Goal: Information Seeking & Learning: Learn about a topic

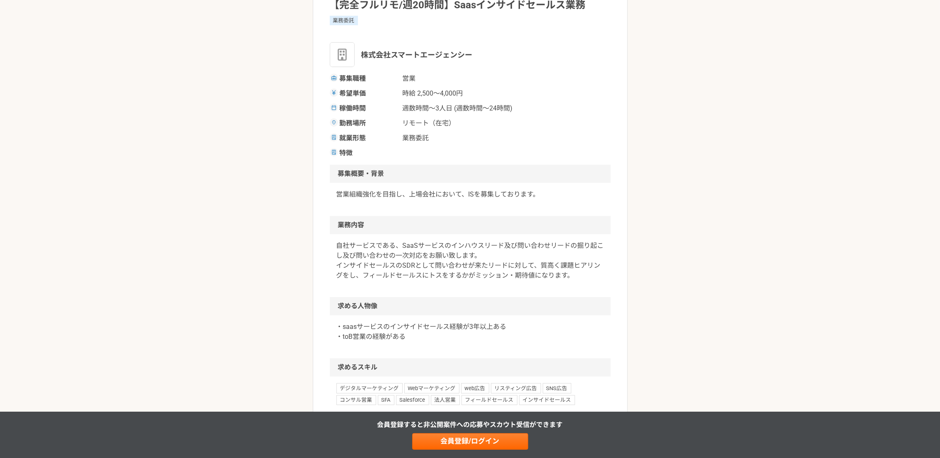
scroll to position [62, 0]
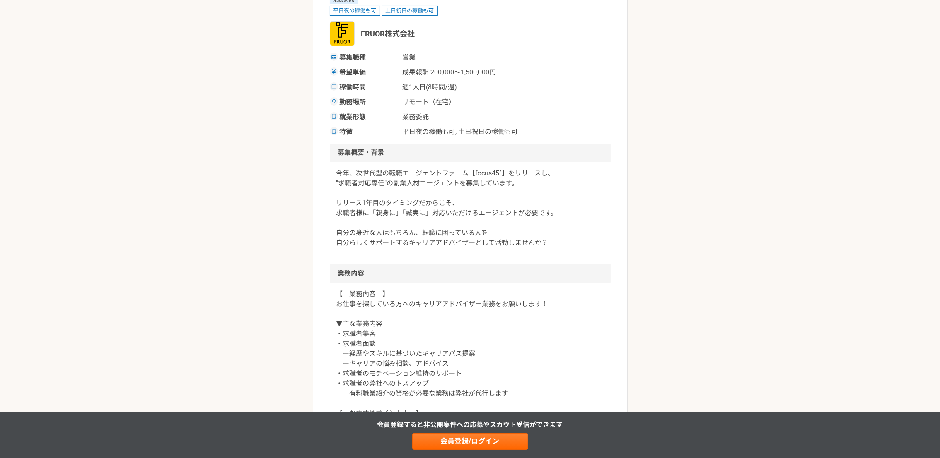
scroll to position [62, 0]
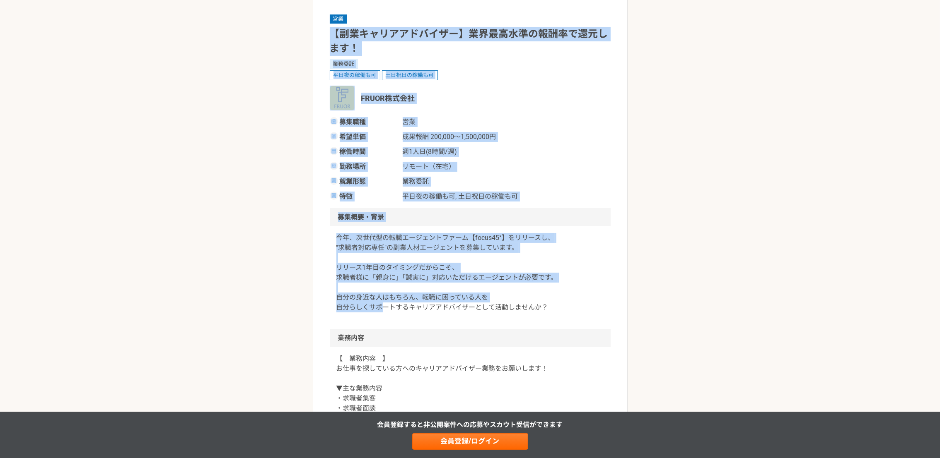
drag, startPoint x: 333, startPoint y: 30, endPoint x: 378, endPoint y: 301, distance: 274.9
drag, startPoint x: 378, startPoint y: 301, endPoint x: 319, endPoint y: 294, distance: 59.7
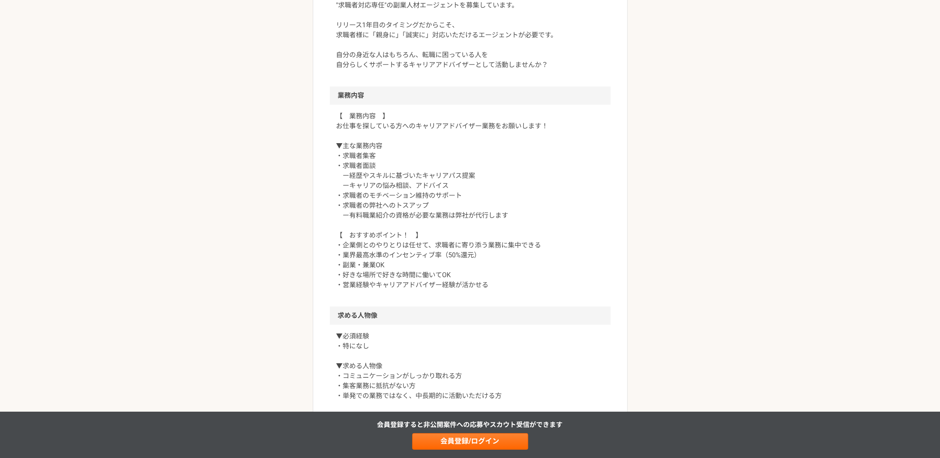
scroll to position [372, 0]
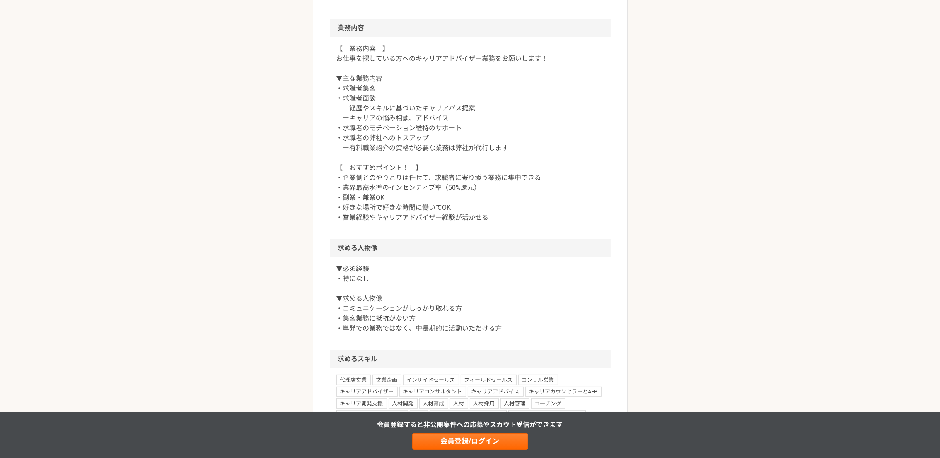
click at [37, 345] on div "副業・業務委託案件一覧 【副業キャリアアドバイザー】業界最高水準の報酬率で還元します！ 営業 【副業キャリアアドバイザー】業界最高水準の報酬率で還元します！ …" at bounding box center [470, 333] width 940 height 1345
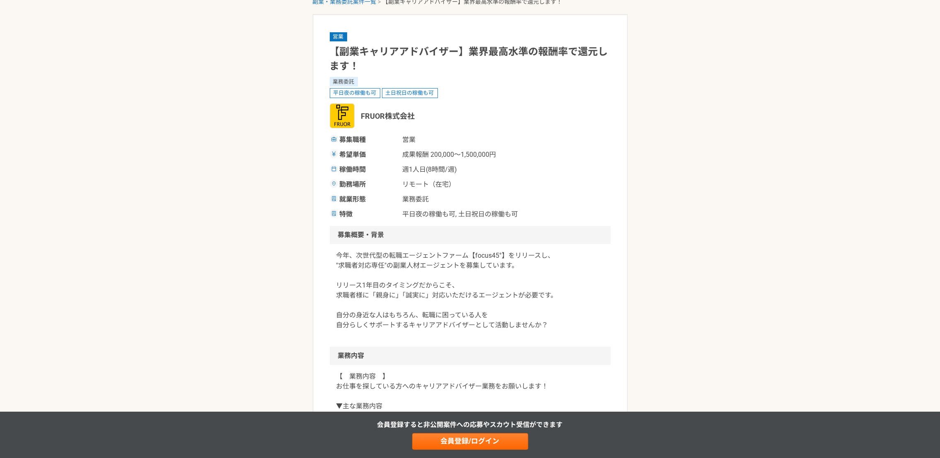
scroll to position [0, 0]
